Goal: Task Accomplishment & Management: Complete application form

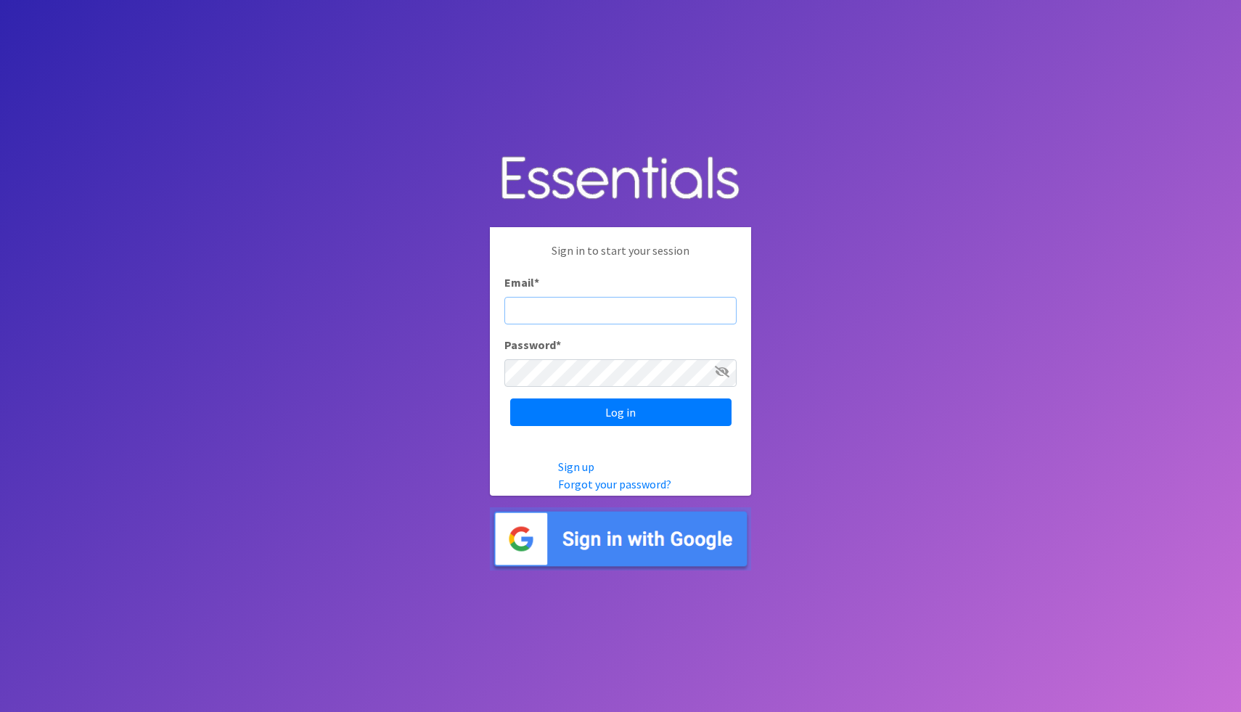
paste input "Rblankenship@helpathenshomeless.org"
type input "Rblankenship@helpathenshomeless.org"
click at [510, 399] on input "Log in" at bounding box center [620, 413] width 221 height 28
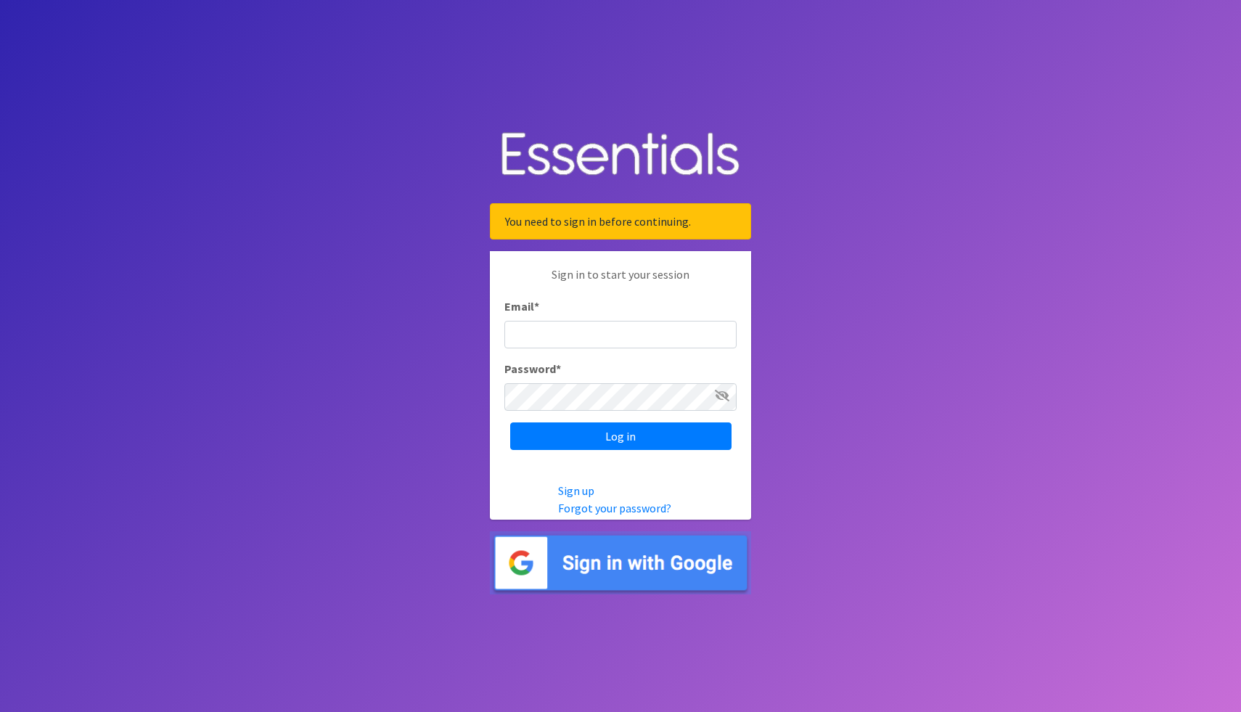
click at [579, 338] on input "Email *" at bounding box center [621, 335] width 232 height 28
type input "Rblankenship@helpathenshomeless.org"
click at [510, 423] on input "Log in" at bounding box center [620, 437] width 221 height 28
type input "[EMAIL_ADDRESS][DOMAIN_NAME]"
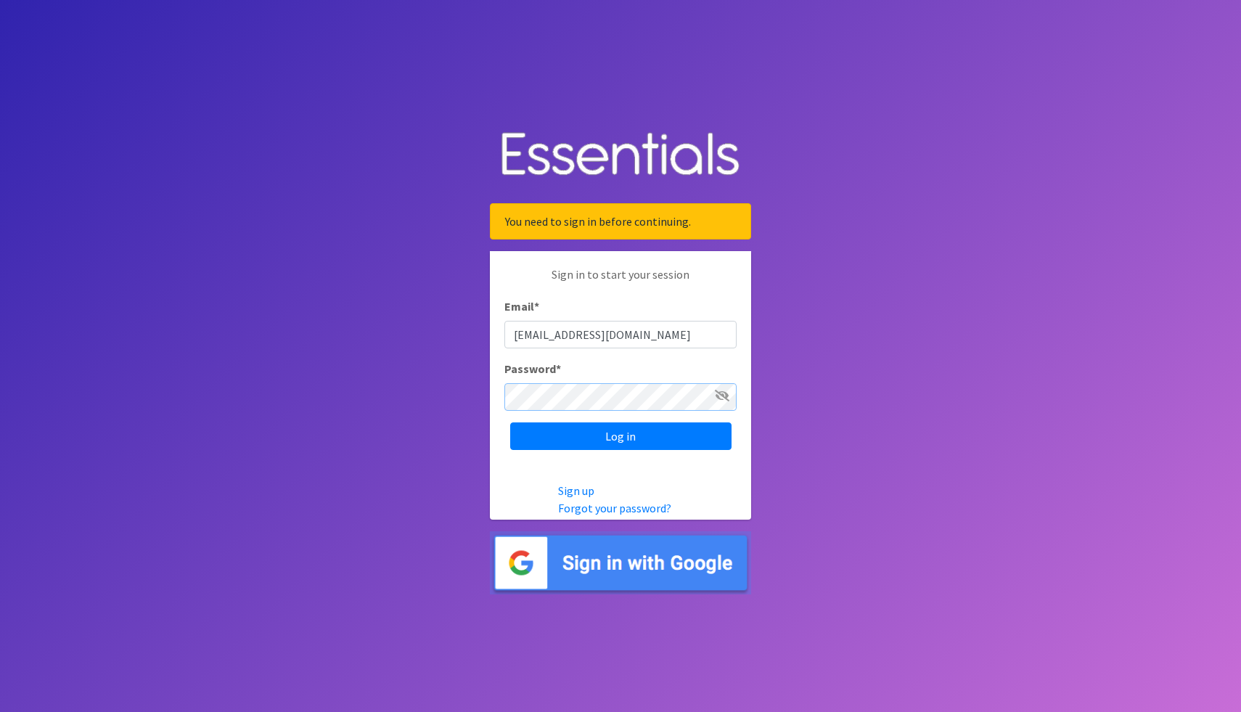
click at [510, 423] on input "Log in" at bounding box center [620, 437] width 221 height 28
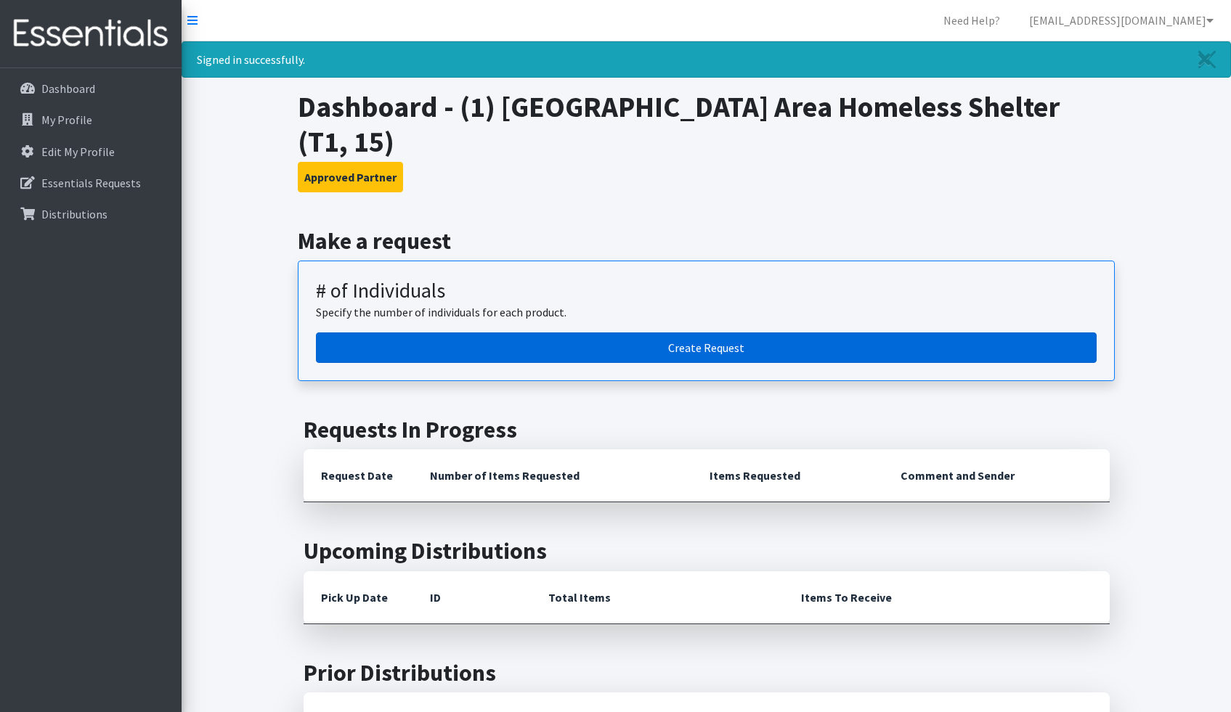
click at [764, 333] on link "Create Request" at bounding box center [706, 348] width 780 height 30
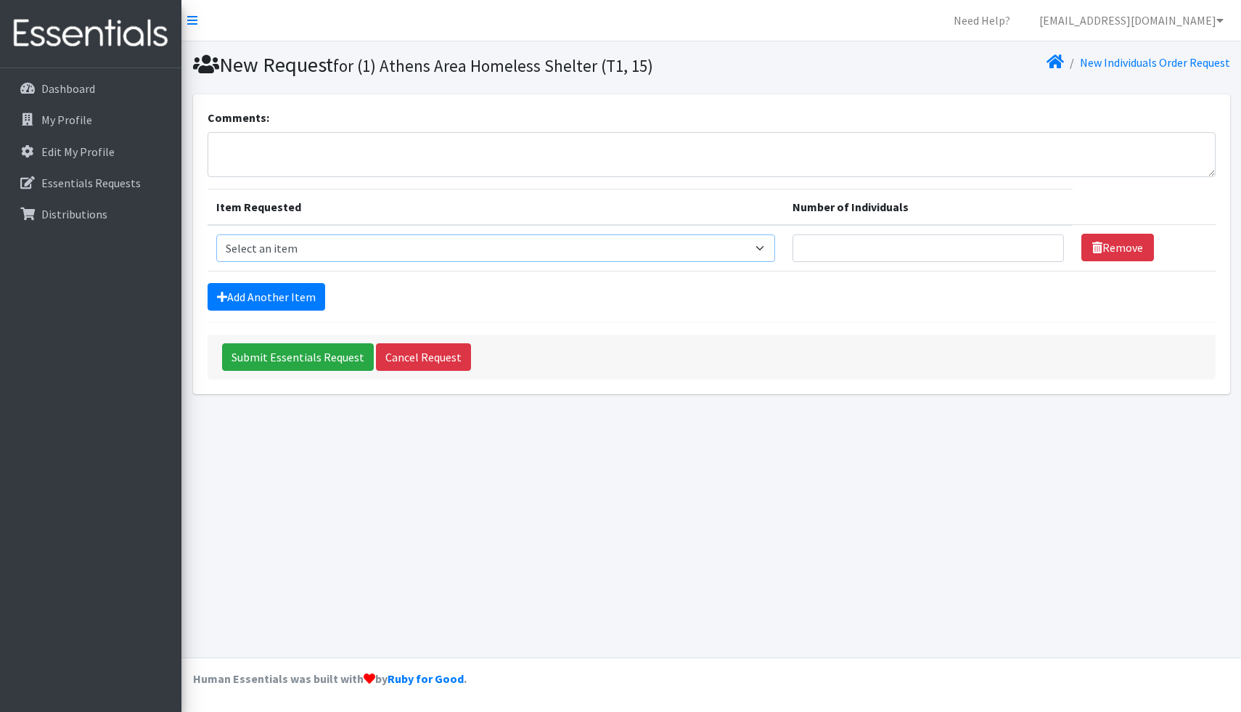
click at [313, 250] on select "Select an item A: Babies - Size 0 (Preemie) A: Babies - Size 01 (newborn) A: Ba…" at bounding box center [495, 248] width 559 height 28
select select "5597"
click at [216, 234] on select "Select an item A: Babies - Size 0 (Preemie) A: Babies - Size 01 (newborn) A: Ba…" at bounding box center [495, 248] width 559 height 28
click at [891, 252] on input "Number of Individuals" at bounding box center [929, 248] width 272 height 28
type input "2"
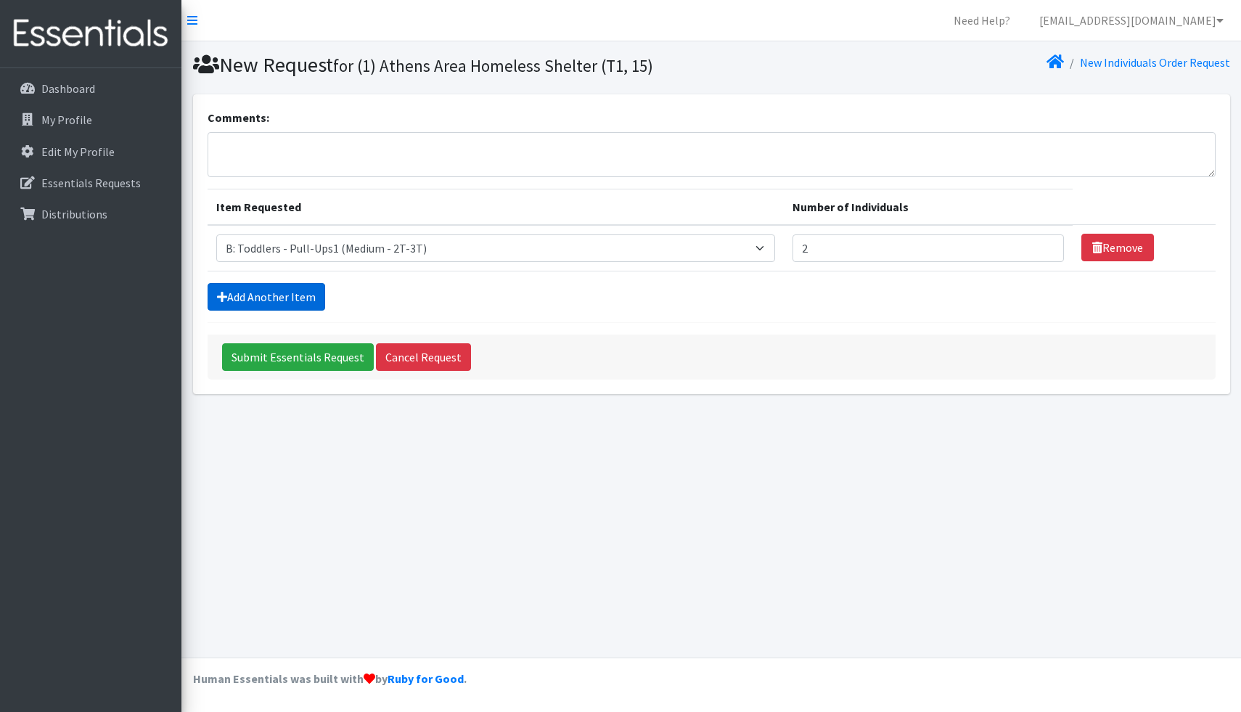
click at [267, 290] on link "Add Another Item" at bounding box center [267, 297] width 118 height 28
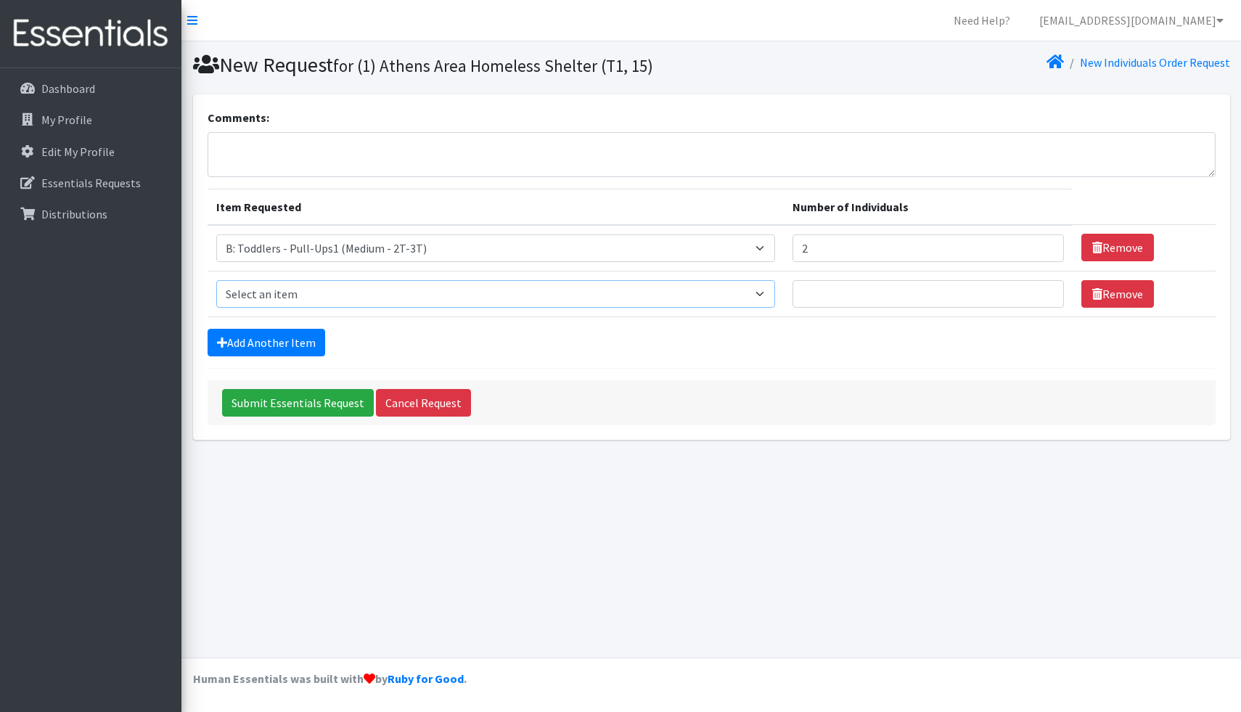
click at [567, 293] on select "Select an item A: Babies - Size 0 (Preemie) A: Babies - Size 01 (newborn) A: Ba…" at bounding box center [495, 294] width 559 height 28
click at [642, 294] on select "Select an item A: Babies - Size 0 (Preemie) A: Babies - Size 01 (newborn) A: Ba…" at bounding box center [495, 294] width 559 height 28
select select "5604"
click at [216, 280] on select "Select an item A: Babies - Size 0 (Preemie) A: Babies - Size 01 (newborn) A: Ba…" at bounding box center [495, 294] width 559 height 28
click at [928, 290] on input "Number of Individuals" at bounding box center [929, 294] width 272 height 28
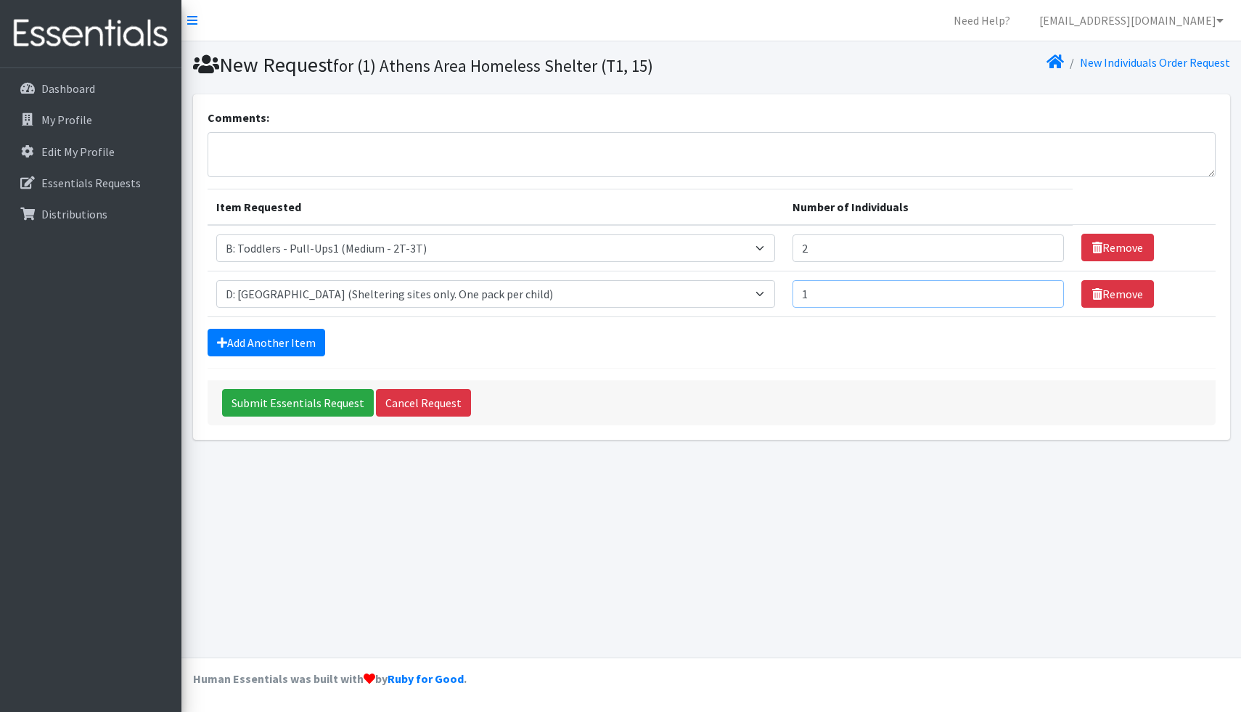
type input "1"
click at [1016, 295] on input "1" at bounding box center [929, 294] width 272 height 28
click at [955, 298] on input "1" at bounding box center [929, 294] width 272 height 28
click at [293, 352] on link "Add Another Item" at bounding box center [267, 343] width 118 height 28
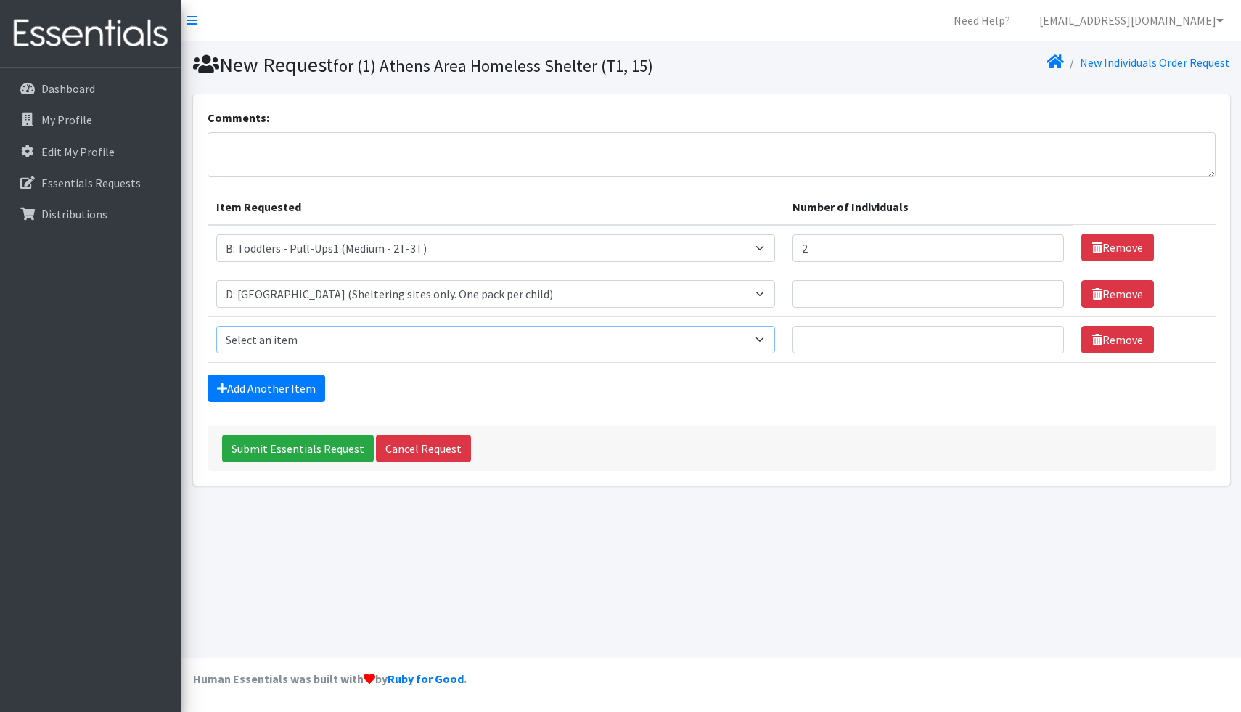
click at [724, 333] on select "Select an item A: Babies - Size 0 (Preemie) A: Babies - Size 01 (newborn) A: Ba…" at bounding box center [495, 340] width 559 height 28
select select "5604"
click at [216, 326] on select "Select an item A: Babies - Size 0 (Preemie) A: Babies - Size 01 (newborn) A: Ba…" at bounding box center [495, 340] width 559 height 28
click at [262, 383] on link "Add Another Item" at bounding box center [267, 389] width 118 height 28
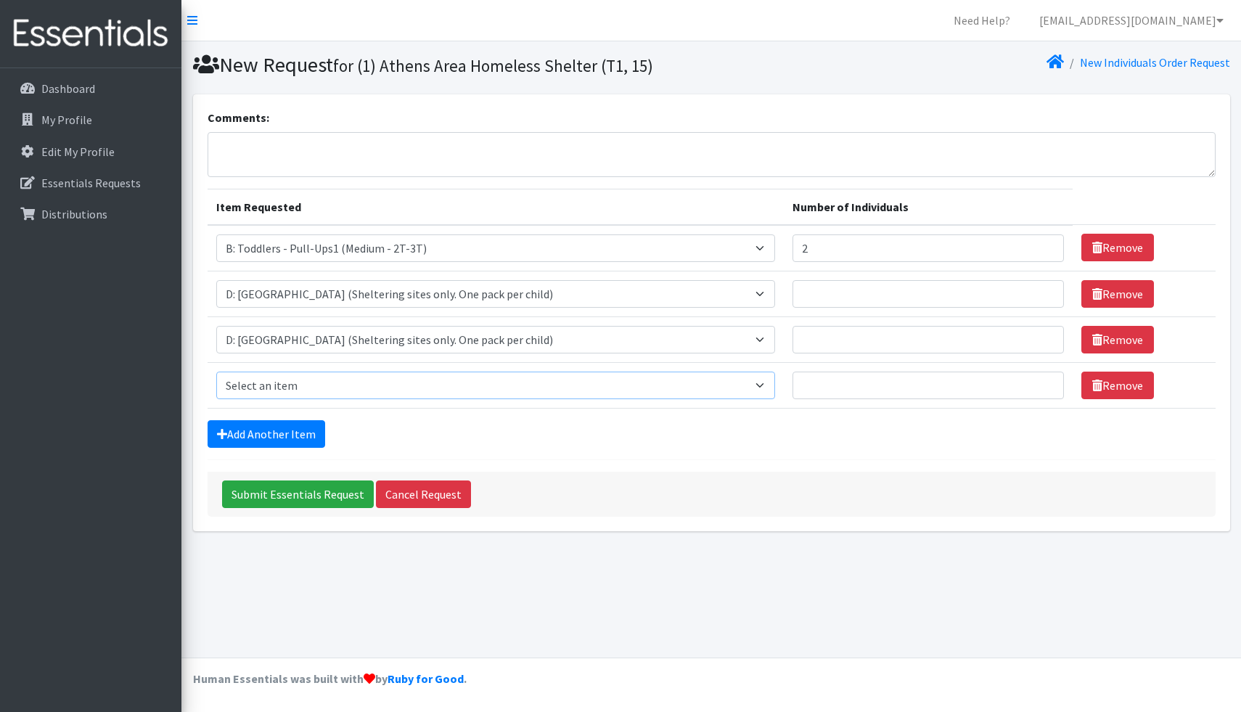
click at [483, 378] on select "Select an item A: Babies - Size 0 (Preemie) A: Babies - Size 01 (newborn) A: Ba…" at bounding box center [495, 386] width 559 height 28
select select "5612"
click at [216, 372] on select "Select an item A: Babies - Size 0 (Preemie) A: Babies - Size 01 (newborn) A: Ba…" at bounding box center [495, 386] width 559 height 28
click at [817, 390] on input "Number of Individuals" at bounding box center [929, 386] width 272 height 28
type input "2"
